Goal: Navigation & Orientation: Find specific page/section

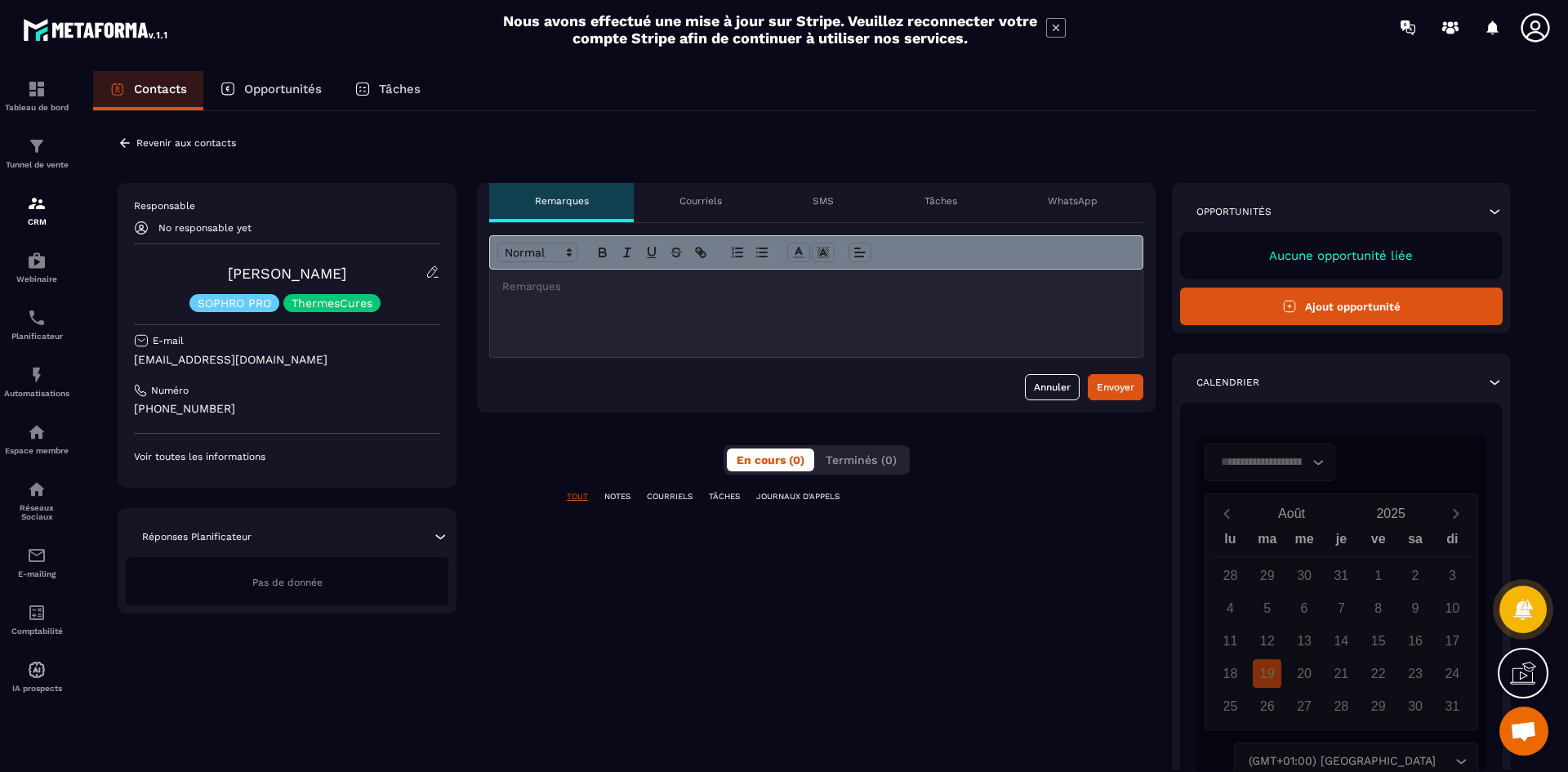
click at [704, 204] on p "Courriels" at bounding box center [701, 200] width 43 height 13
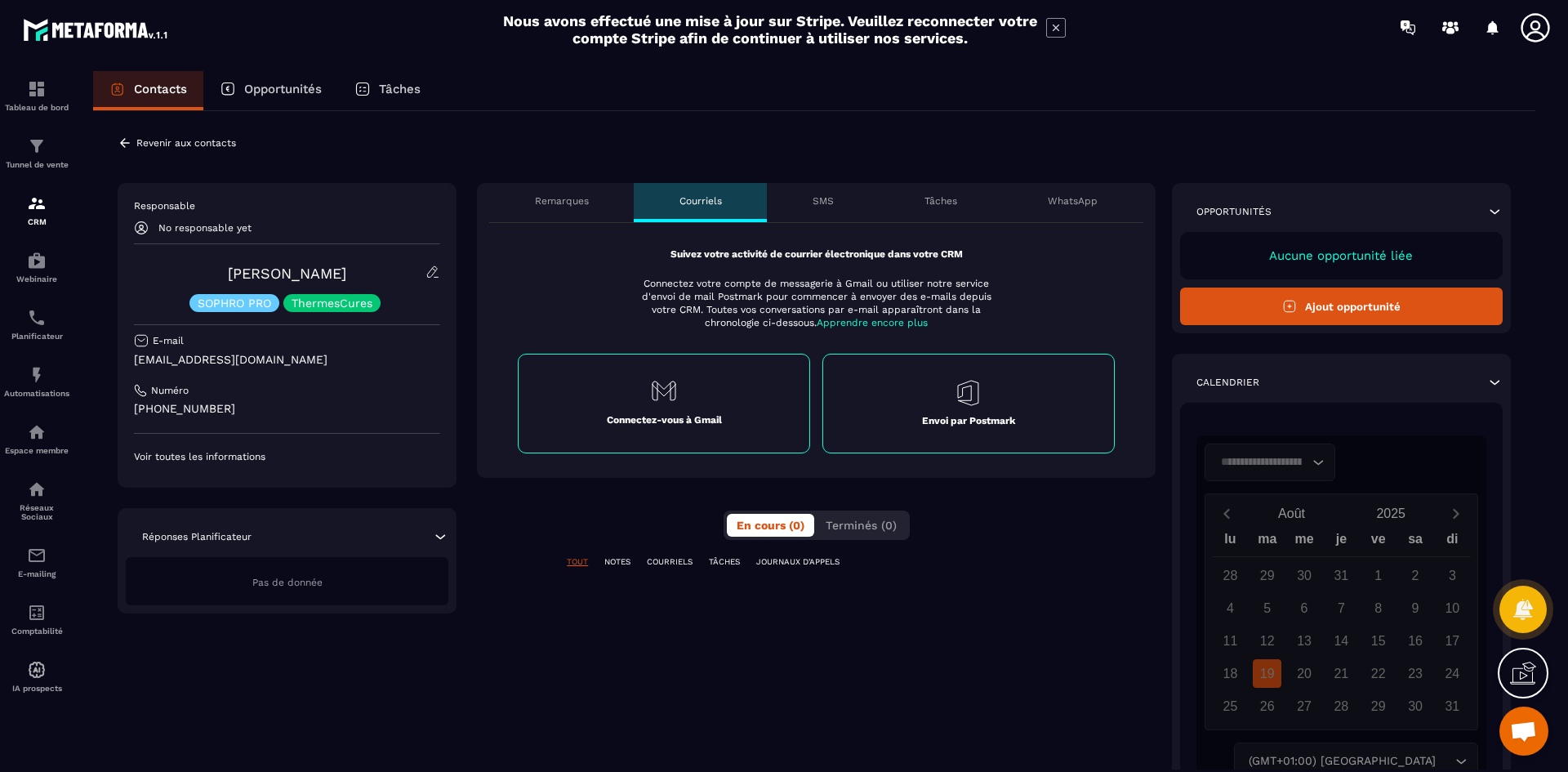
click at [817, 205] on p "SMS" at bounding box center [823, 200] width 21 height 13
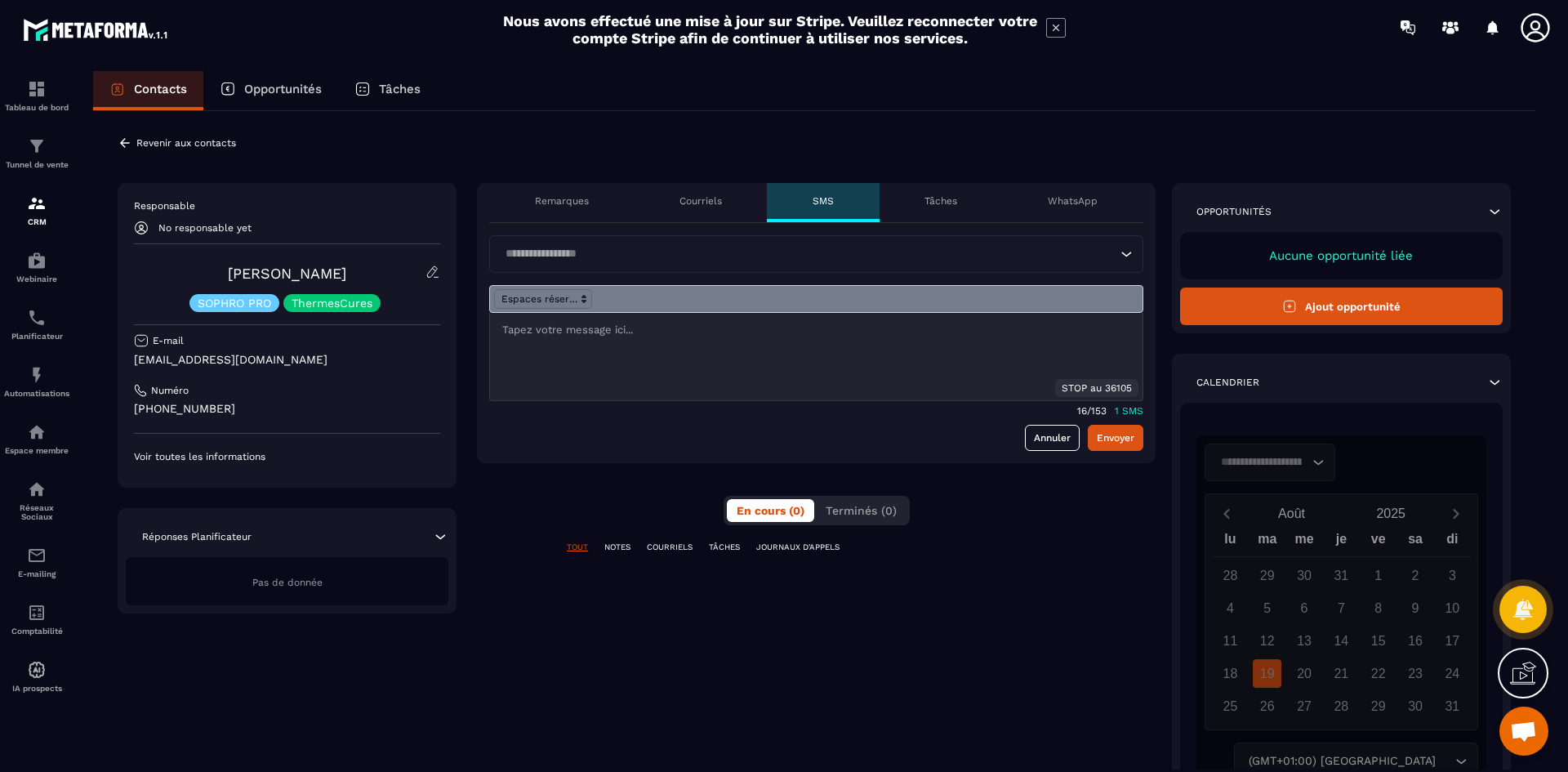
click at [947, 203] on p "Tâches" at bounding box center [941, 200] width 33 height 13
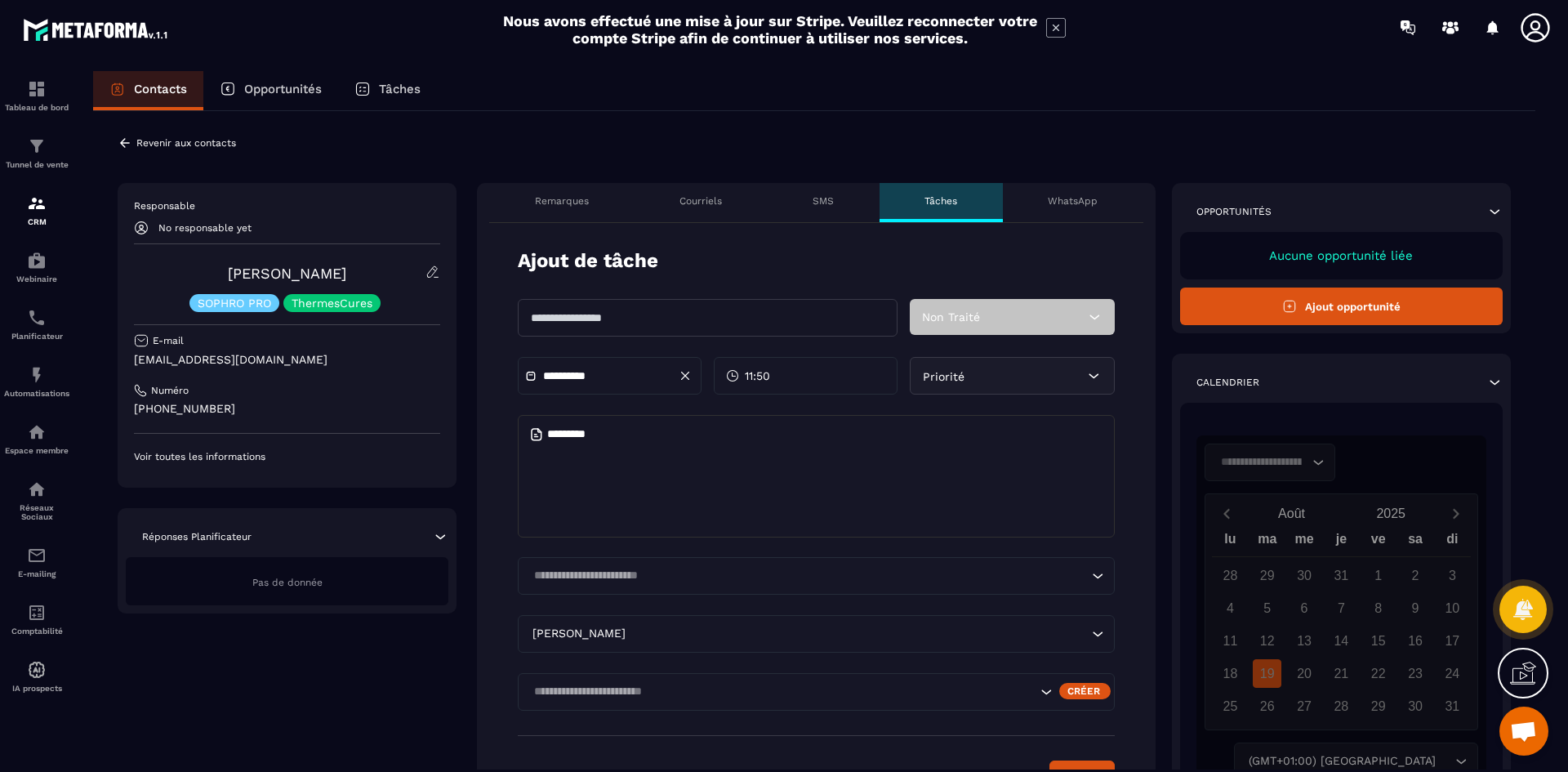
click at [540, 198] on p "Remarques" at bounding box center [561, 200] width 54 height 13
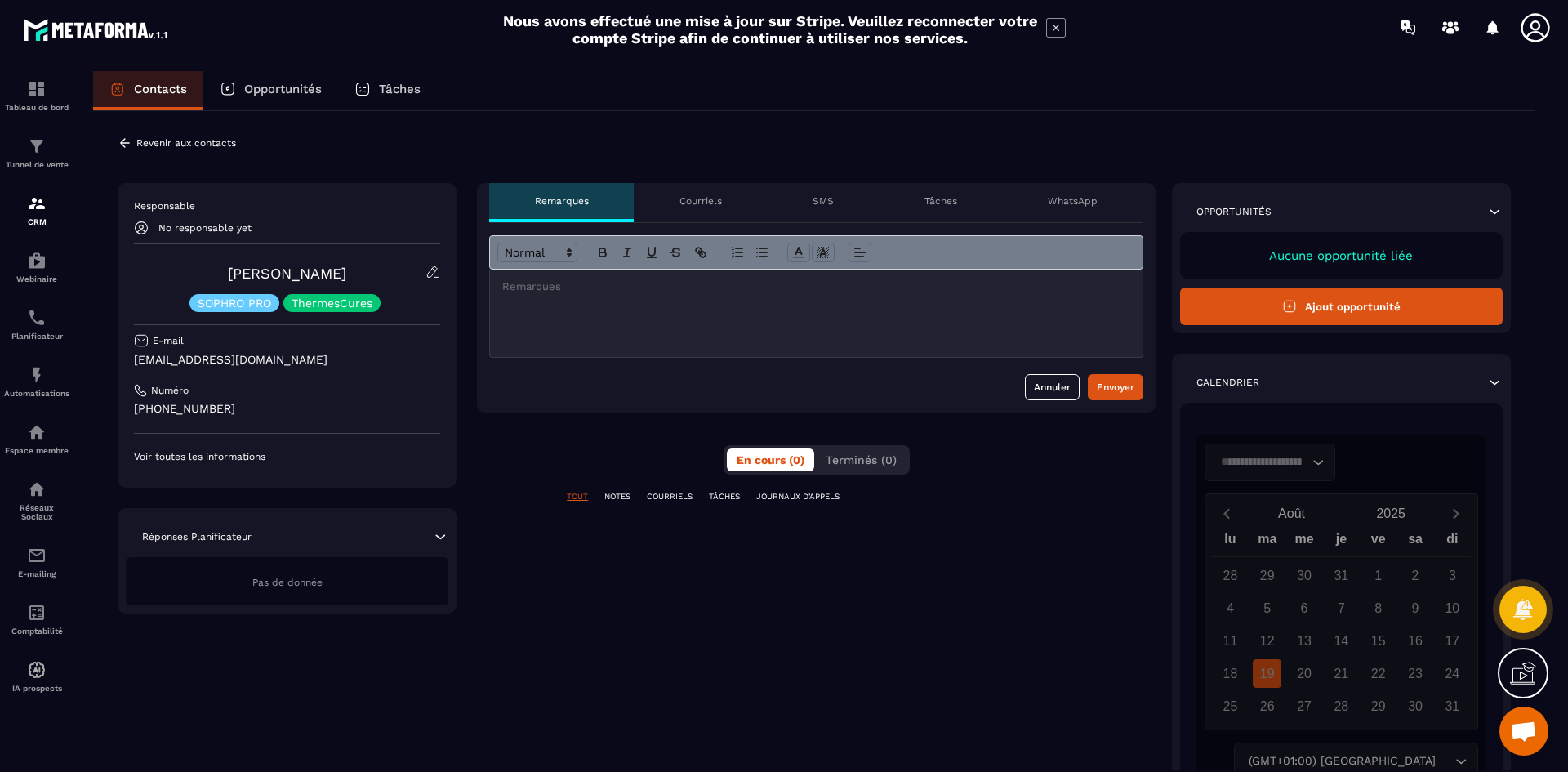
click at [284, 87] on p "Opportunités" at bounding box center [284, 89] width 78 height 15
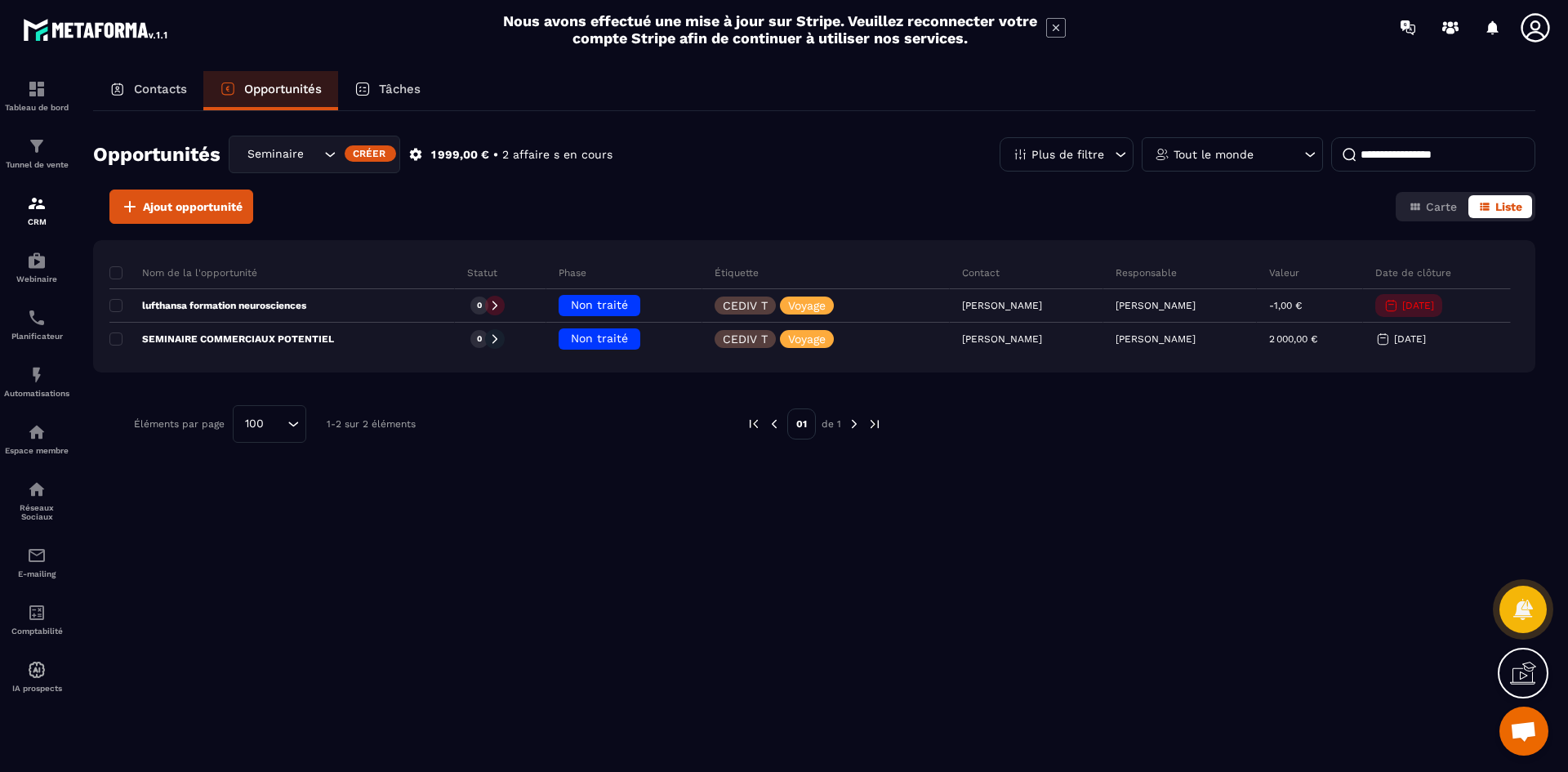
click at [402, 91] on p "Tâches" at bounding box center [400, 89] width 42 height 15
